Goal: Task Accomplishment & Management: Complete application form

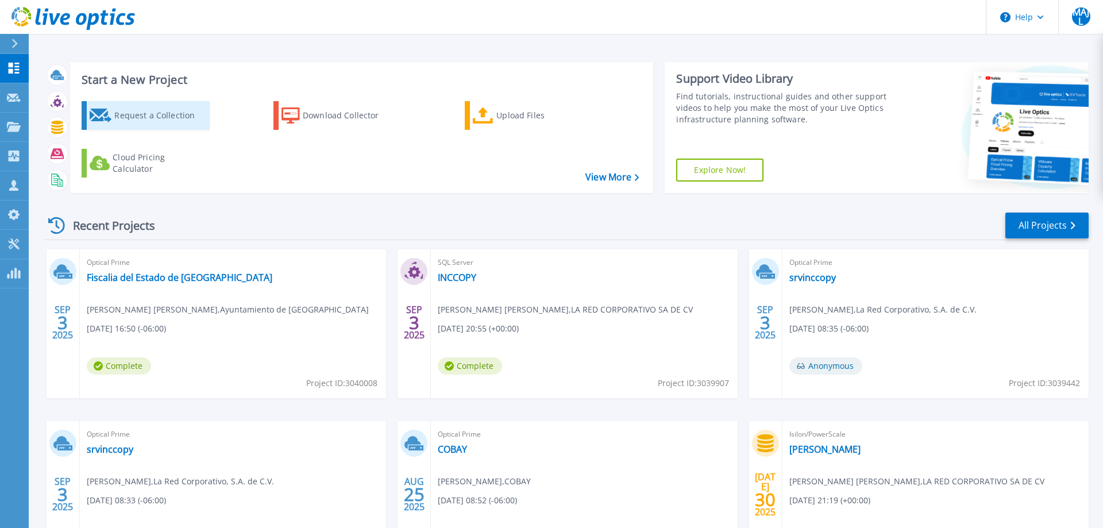
click at [175, 119] on div "Request a Collection" at bounding box center [160, 115] width 92 height 23
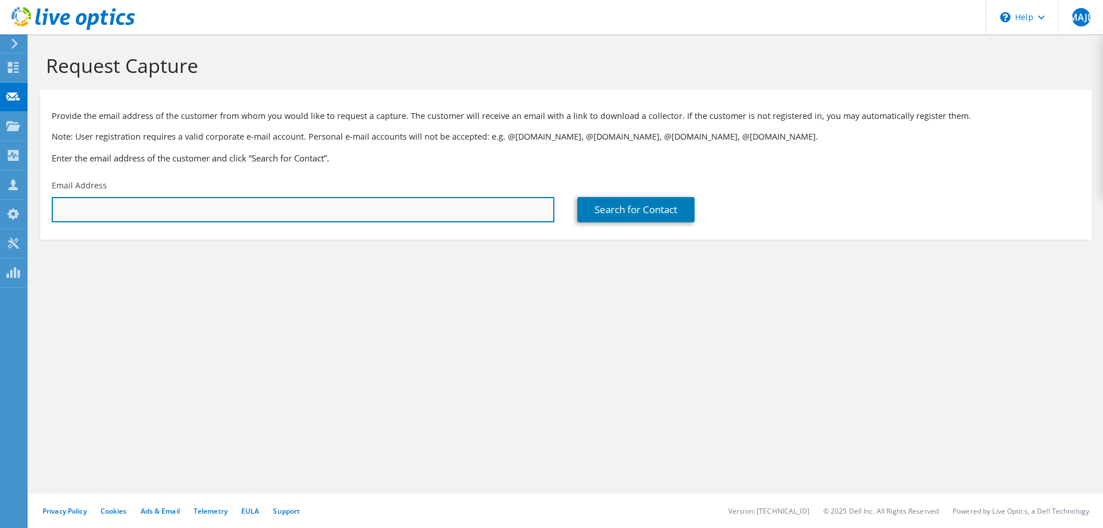
click at [222, 209] on input "text" at bounding box center [303, 209] width 503 height 25
type input "[EMAIL_ADDRESS][DOMAIN_NAME]"
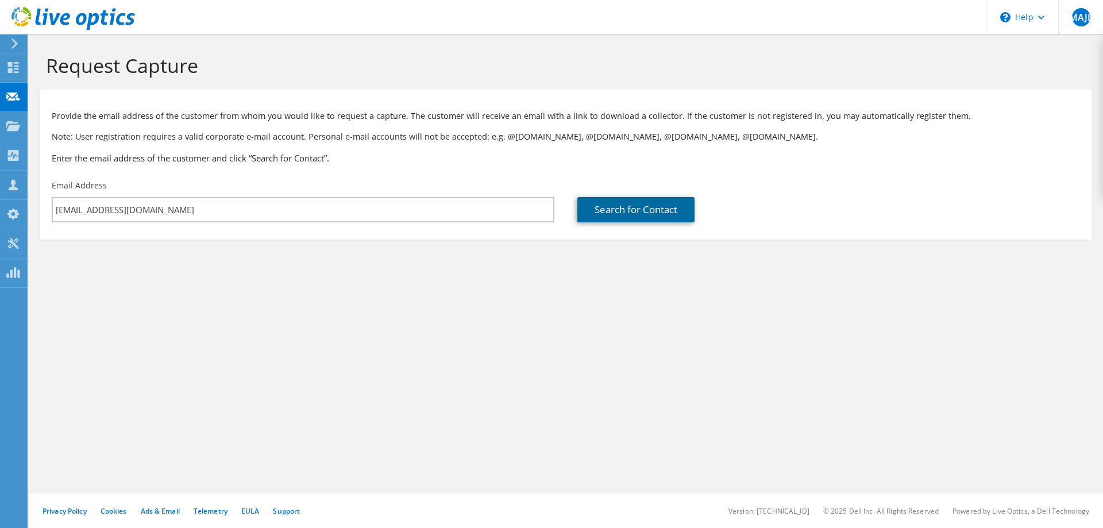
click at [629, 214] on link "Search for Contact" at bounding box center [636, 209] width 117 height 25
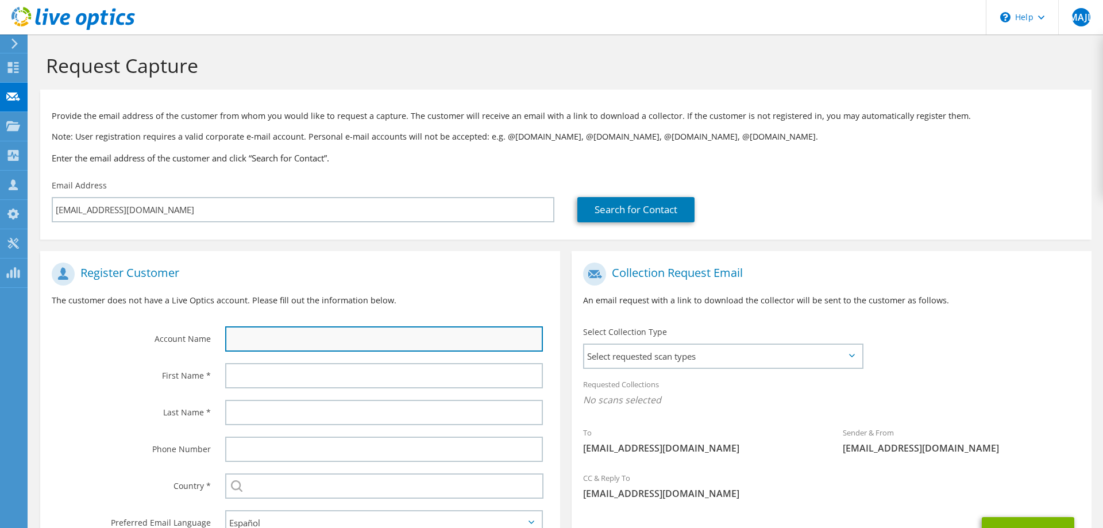
click at [274, 330] on input "text" at bounding box center [384, 338] width 318 height 25
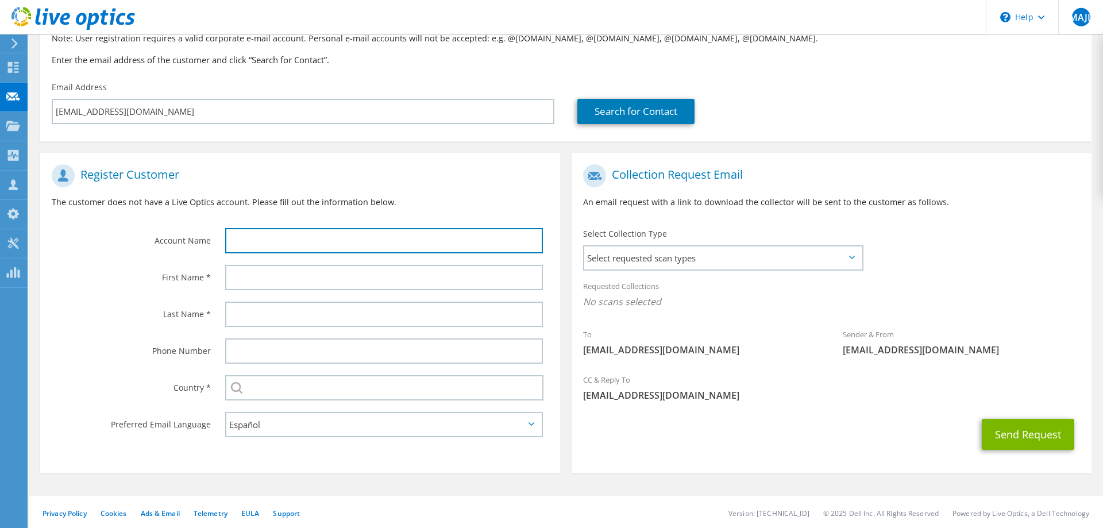
scroll to position [101, 0]
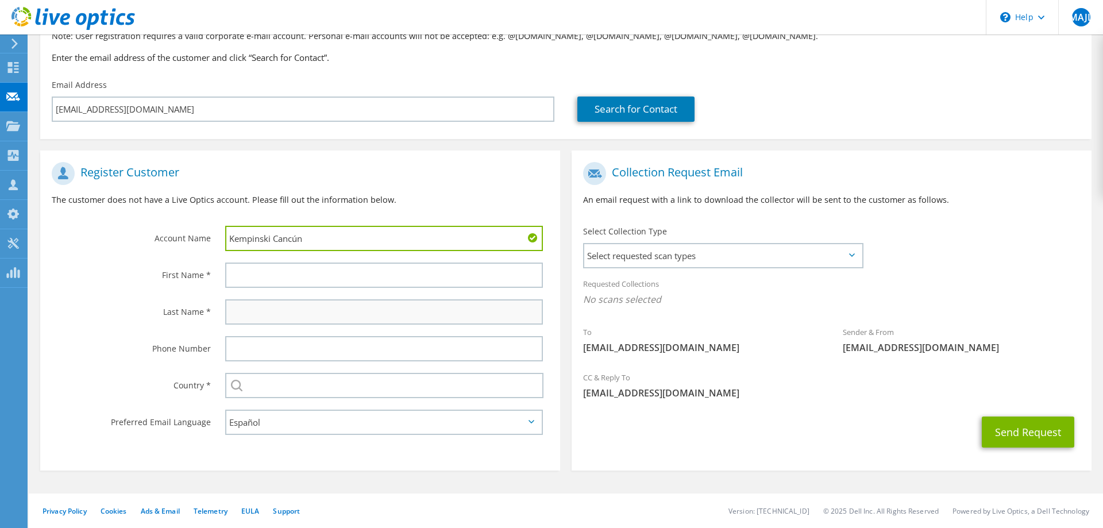
type input "Kempinski Cancún"
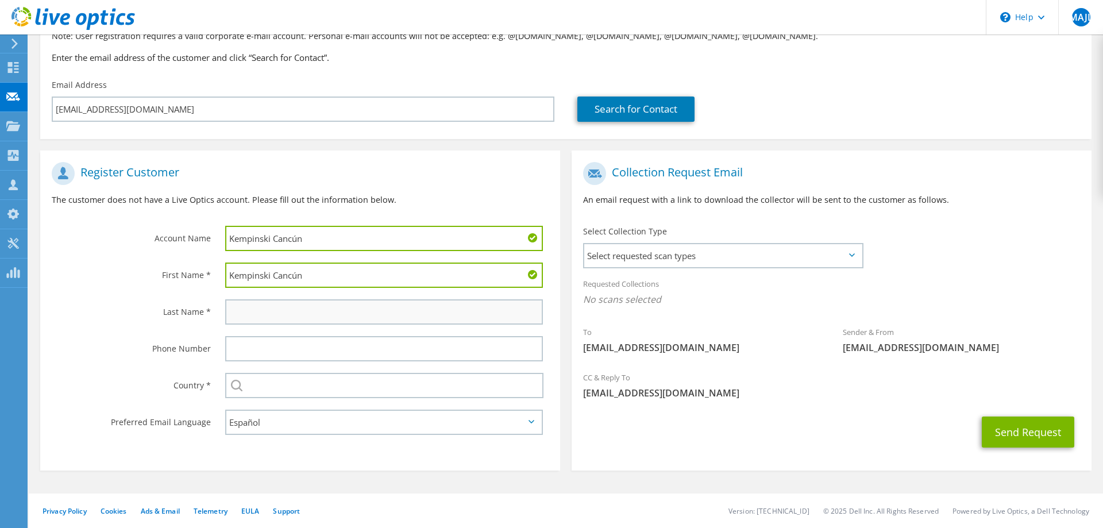
type input "Kempinski Cancún"
type input "Cancún"
click at [275, 276] on input "Kempinski Cancún" at bounding box center [384, 275] width 318 height 25
click at [275, 277] on input "Kempinski Cancún" at bounding box center [384, 275] width 318 height 25
type input "[PERSON_NAME]"
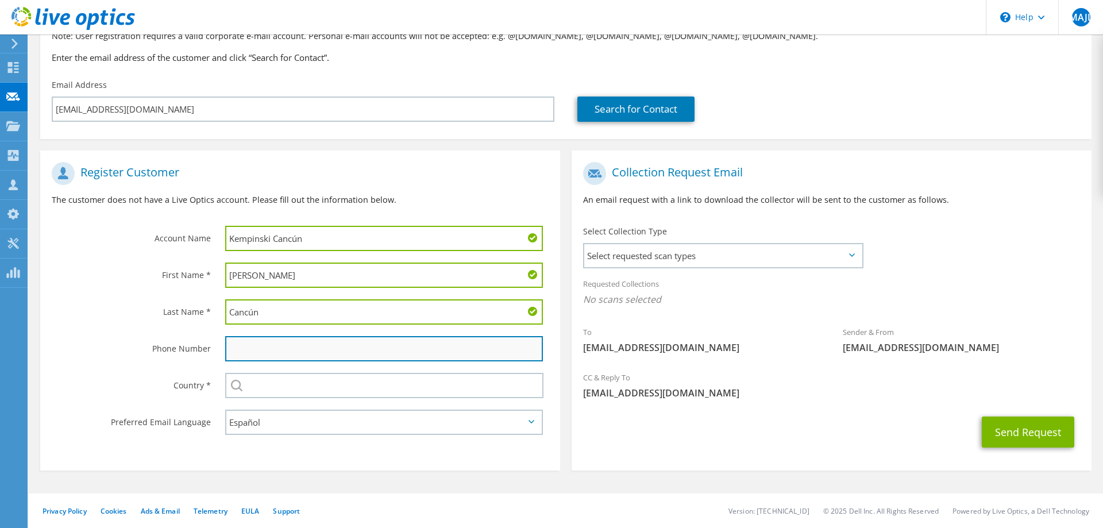
click at [270, 350] on input "text" at bounding box center [384, 348] width 318 height 25
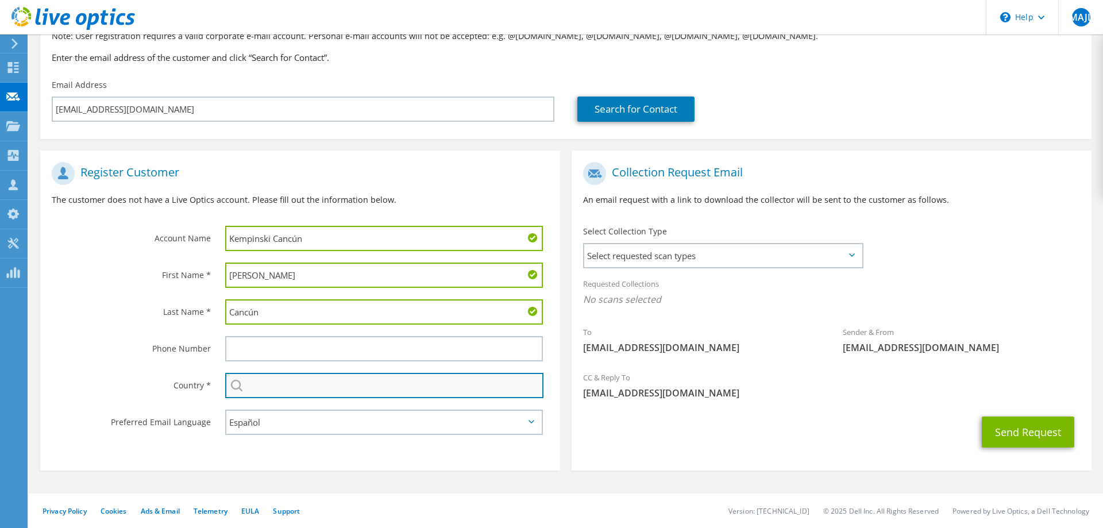
click at [275, 393] on input "text" at bounding box center [384, 385] width 318 height 25
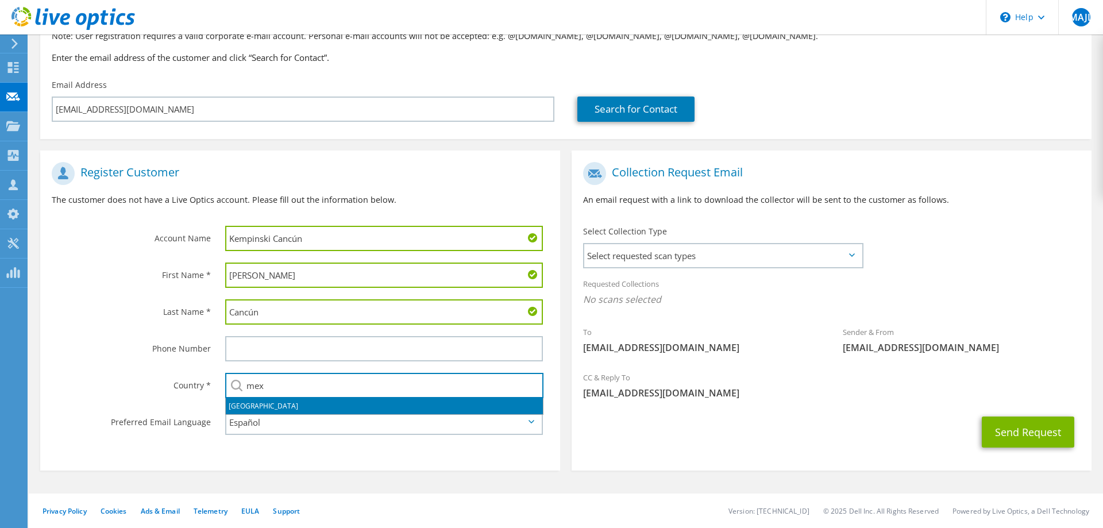
click at [261, 409] on li "[GEOGRAPHIC_DATA]" at bounding box center [384, 406] width 317 height 16
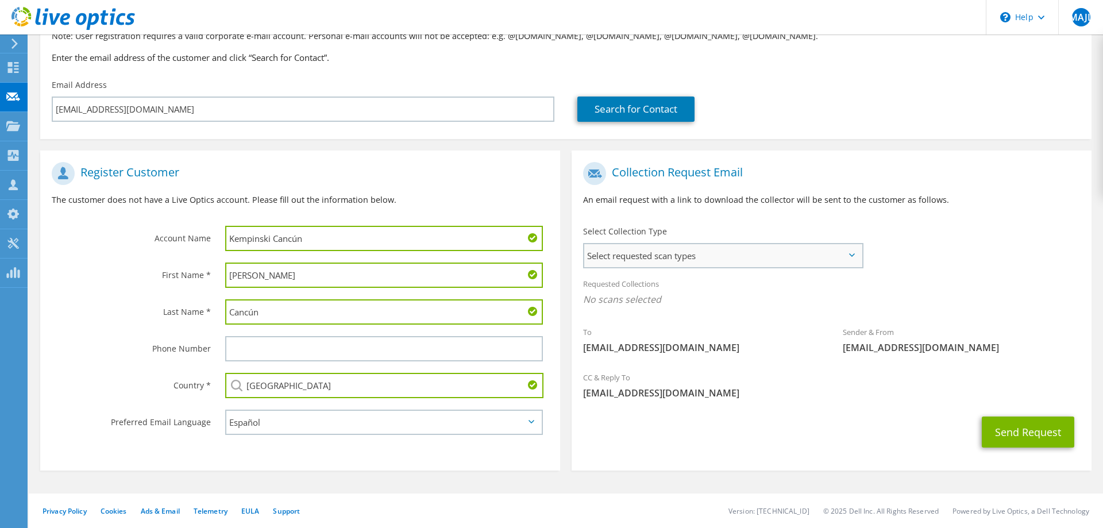
type input "[GEOGRAPHIC_DATA]"
click at [673, 245] on span "Select requested scan types" at bounding box center [723, 255] width 278 height 23
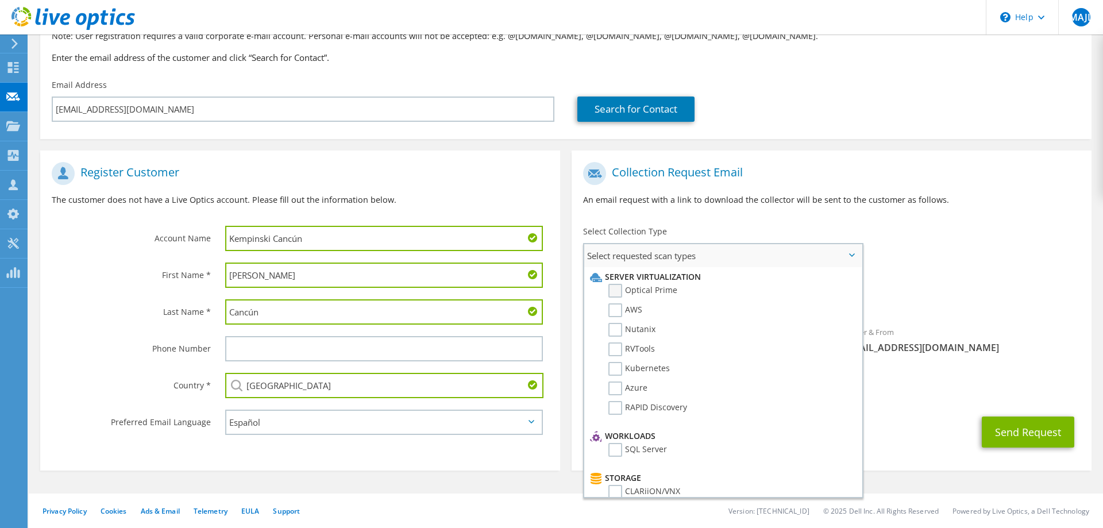
click at [656, 289] on label "Optical Prime" at bounding box center [643, 291] width 69 height 14
click at [0, 0] on input "Optical Prime" at bounding box center [0, 0] width 0 height 0
click at [1037, 379] on div "CC & Reply To [EMAIL_ADDRESS][DOMAIN_NAME]" at bounding box center [832, 389] width 520 height 40
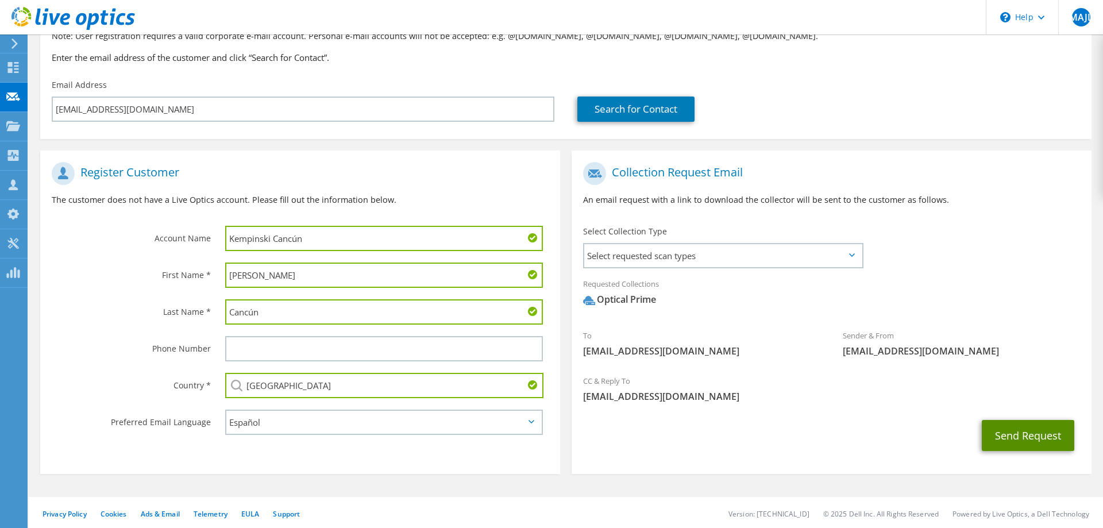
drag, startPoint x: 1032, startPoint y: 435, endPoint x: 584, endPoint y: 507, distance: 452.8
click at [633, 486] on section "Request Capture Provide the email address of the customer from whom you would l…" at bounding box center [566, 233] width 1075 height 598
click at [690, 261] on span "Select requested scan types" at bounding box center [723, 255] width 278 height 23
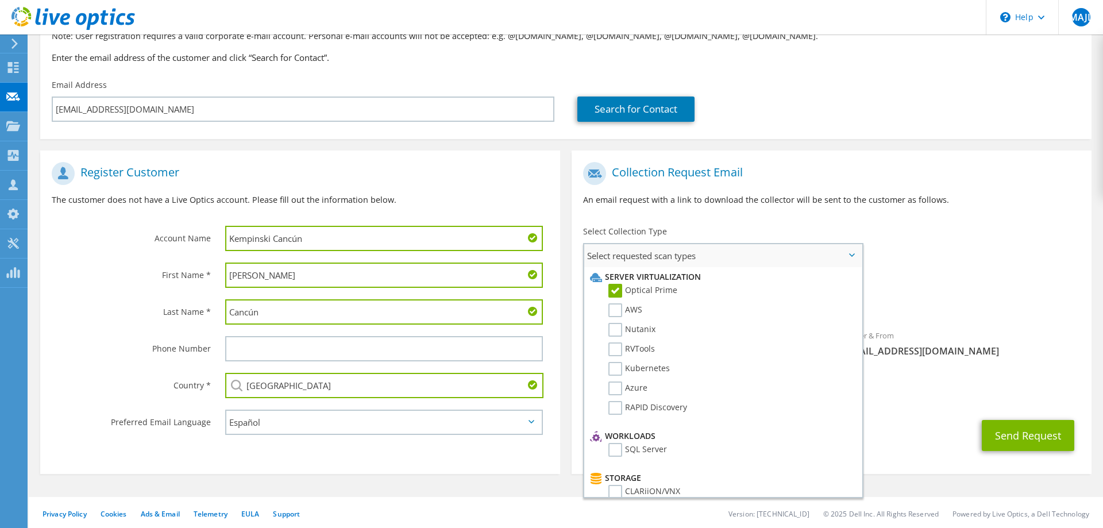
click at [758, 256] on span "Select requested scan types" at bounding box center [723, 255] width 278 height 23
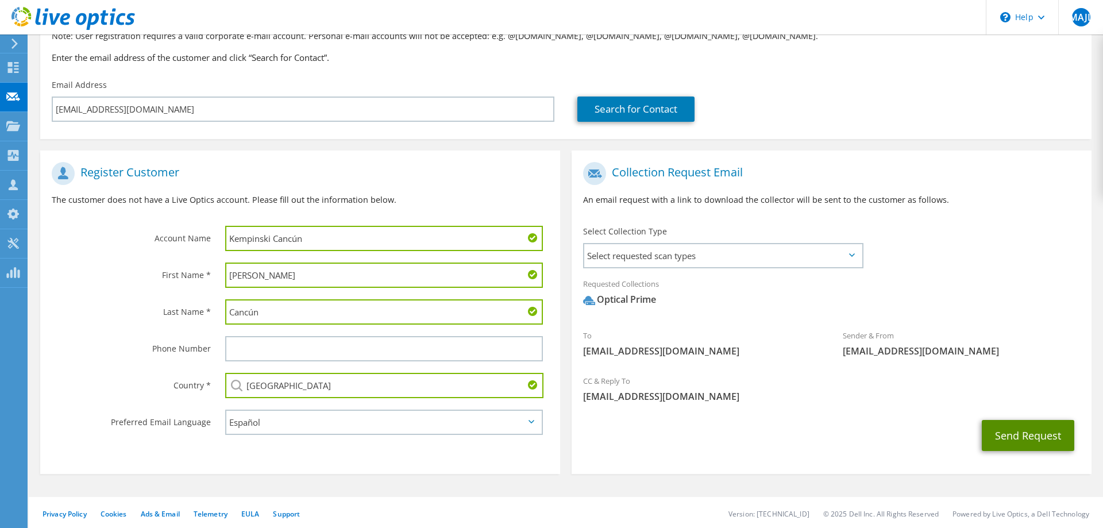
click at [1007, 428] on button "Send Request" at bounding box center [1028, 435] width 93 height 31
